Goal: Task Accomplishment & Management: Complete application form

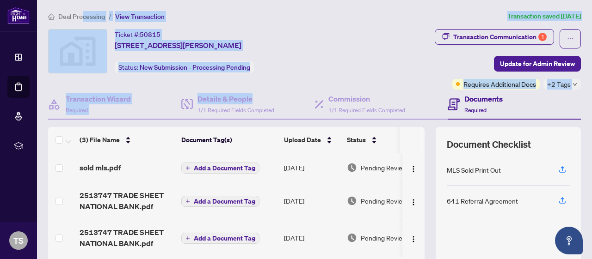
drag, startPoint x: 282, startPoint y: 98, endPoint x: 79, endPoint y: 14, distance: 218.9
click at [79, 14] on div "Deal Processing / View Transaction Transaction saved [DATE] Ticket #: 50815 [ST…" at bounding box center [314, 194] width 540 height 366
click at [79, 14] on span "Deal Processing" at bounding box center [81, 16] width 47 height 8
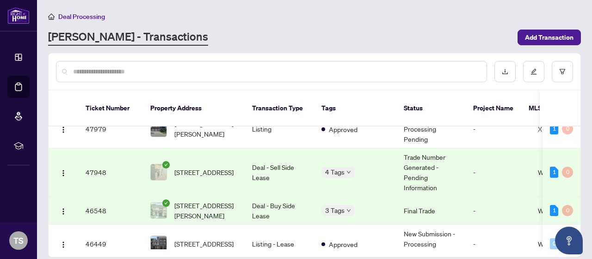
scroll to position [189, 0]
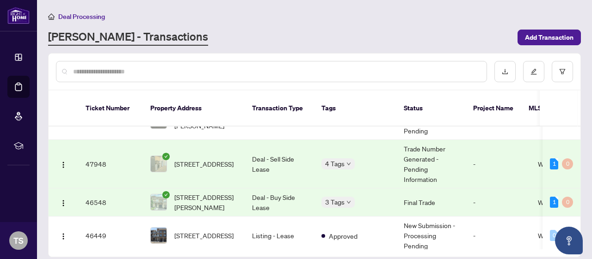
click at [293, 162] on td "Deal - Sell Side Lease" at bounding box center [278, 164] width 69 height 49
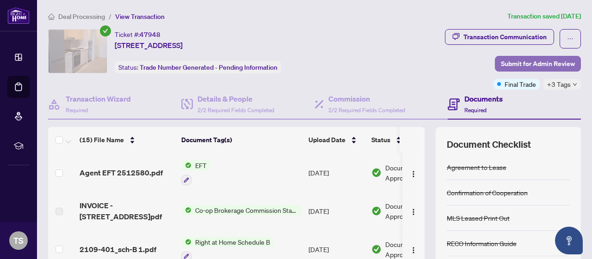
click at [519, 63] on span "Submit for Admin Review" at bounding box center [538, 63] width 74 height 15
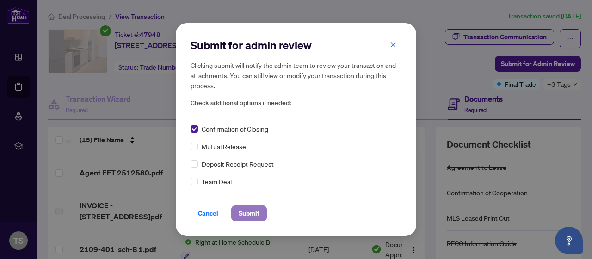
click at [244, 212] on span "Submit" at bounding box center [248, 213] width 21 height 15
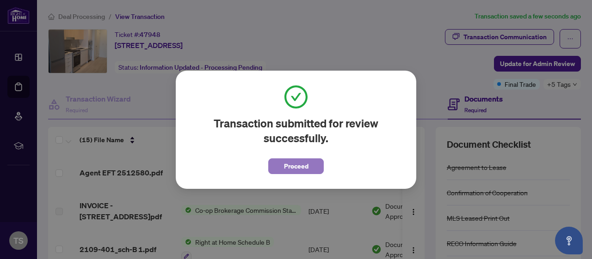
click at [299, 171] on span "Proceed" at bounding box center [296, 166] width 24 height 15
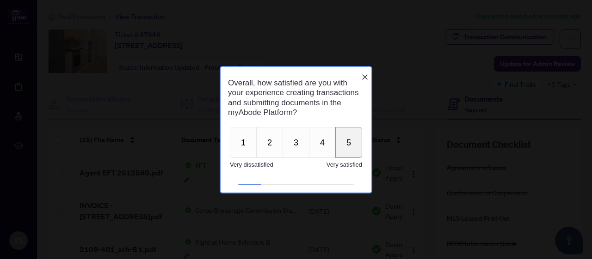
click at [347, 149] on button "5" at bounding box center [348, 142] width 27 height 31
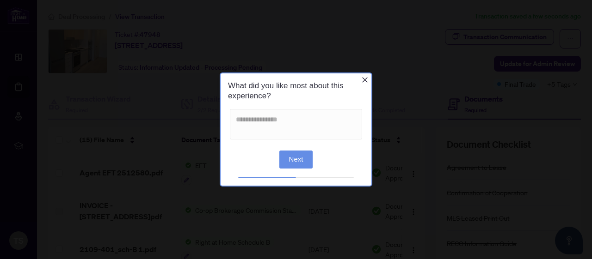
click at [361, 81] on icon "Close button" at bounding box center [364, 79] width 7 height 7
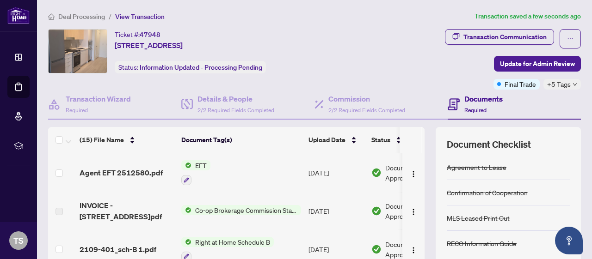
click at [73, 16] on span "Deal Processing" at bounding box center [81, 16] width 47 height 8
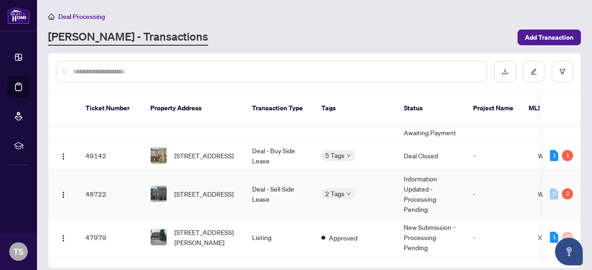
click at [410, 179] on td "Information Updated - Processing Pending" at bounding box center [430, 194] width 69 height 49
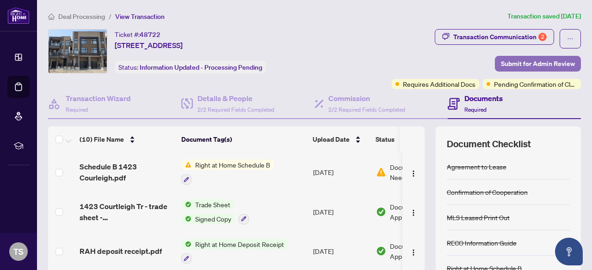
click at [518, 62] on span "Submit for Admin Review" at bounding box center [538, 63] width 74 height 15
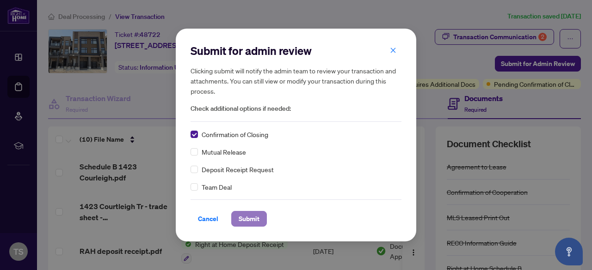
click at [243, 218] on span "Submit" at bounding box center [248, 219] width 21 height 15
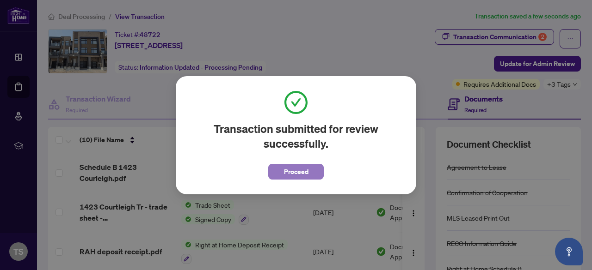
click at [296, 176] on span "Proceed" at bounding box center [296, 172] width 24 height 15
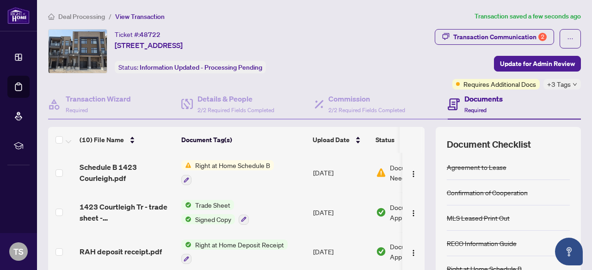
click at [89, 16] on span "Deal Processing" at bounding box center [81, 16] width 47 height 8
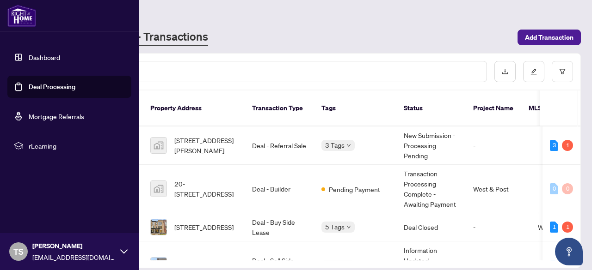
click at [48, 61] on link "Dashboard" at bounding box center [44, 57] width 31 height 8
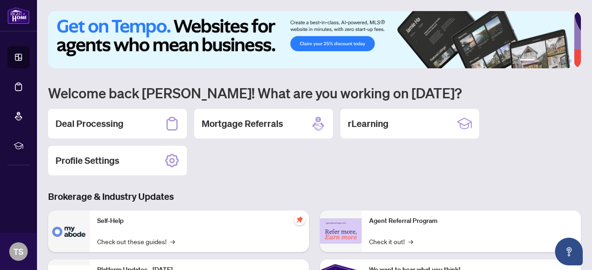
click at [366, 166] on div "Deal Processing Mortgage Referrals rLearning Profile Settings" at bounding box center [314, 142] width 532 height 67
